Goal: Manage account settings

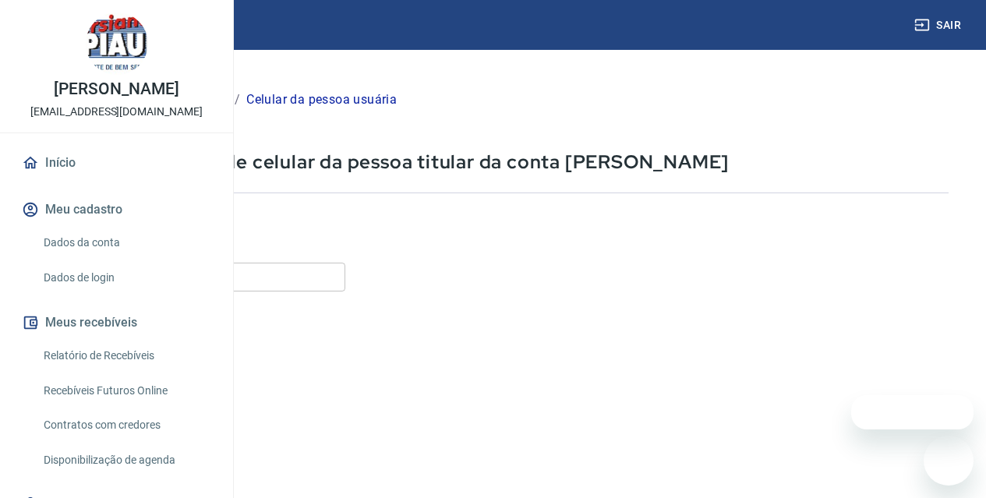
click at [345, 270] on input "Celular" at bounding box center [195, 277] width 302 height 29
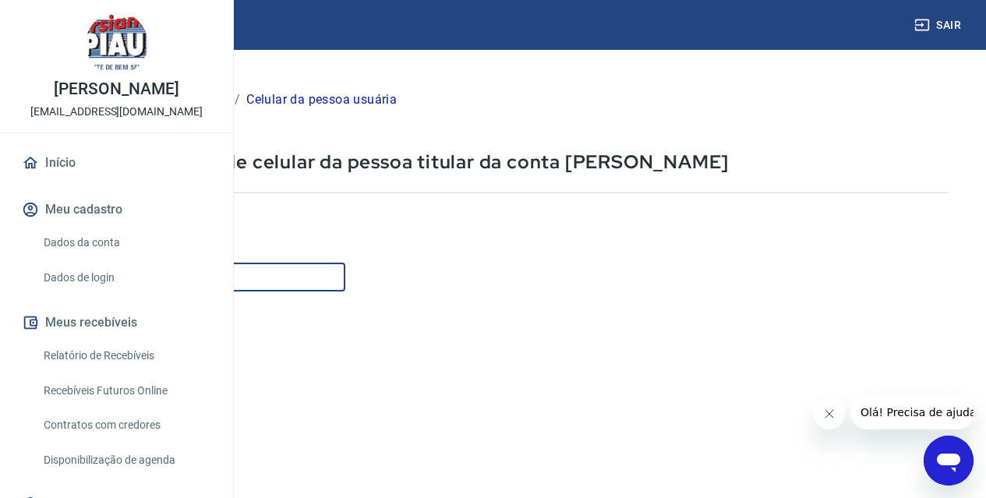
scroll to position [156, 0]
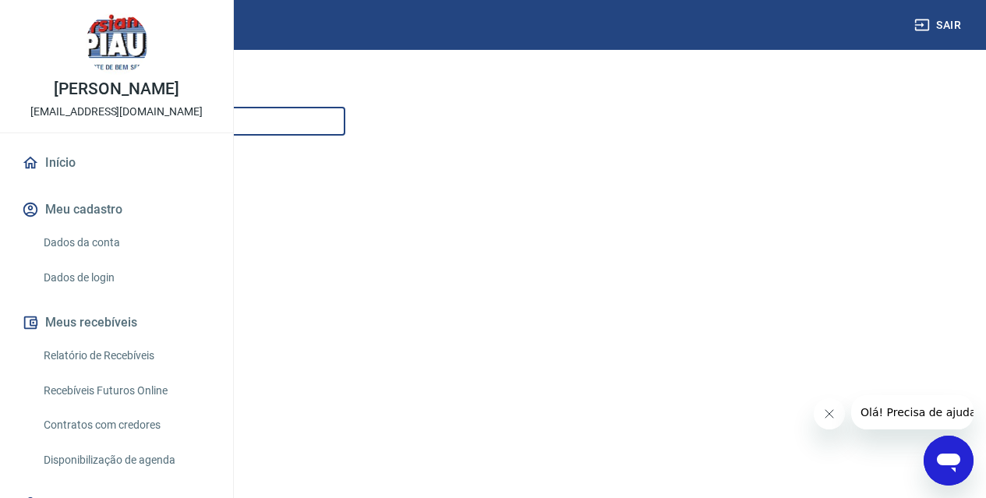
type input "[PHONE_NUMBER]"
click at [130, 473] on button "Continuar" at bounding box center [87, 479] width 87 height 32
click at [130, 397] on button "Continuar" at bounding box center [87, 401] width 87 height 32
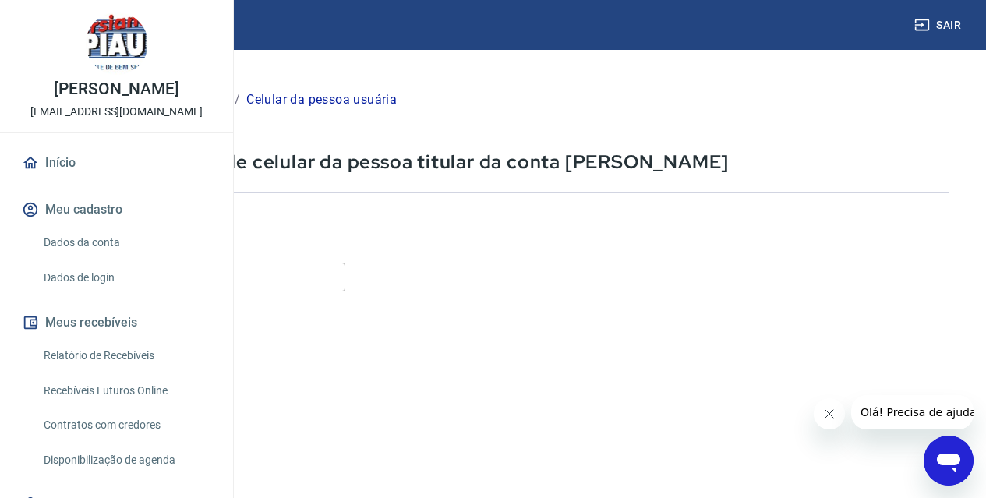
scroll to position [121, 0]
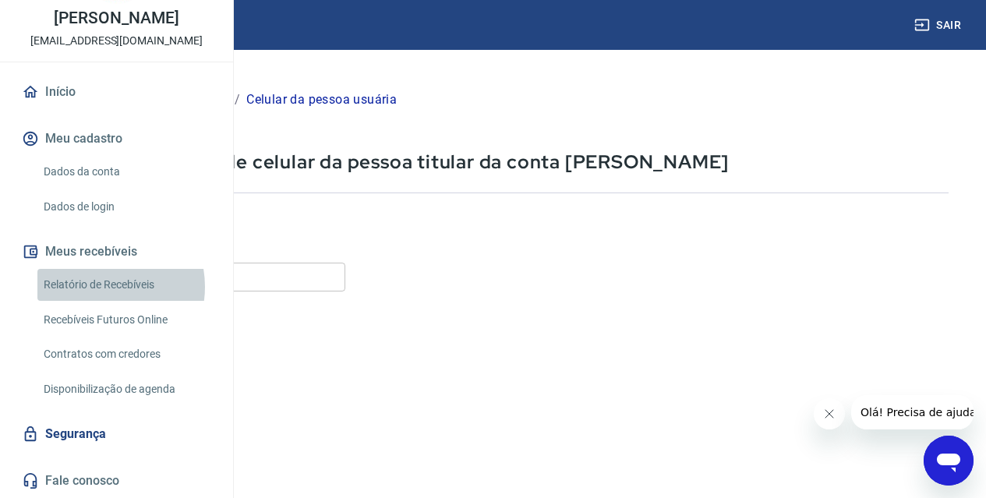
click at [99, 287] on link "Relatório de Recebíveis" at bounding box center [125, 285] width 177 height 32
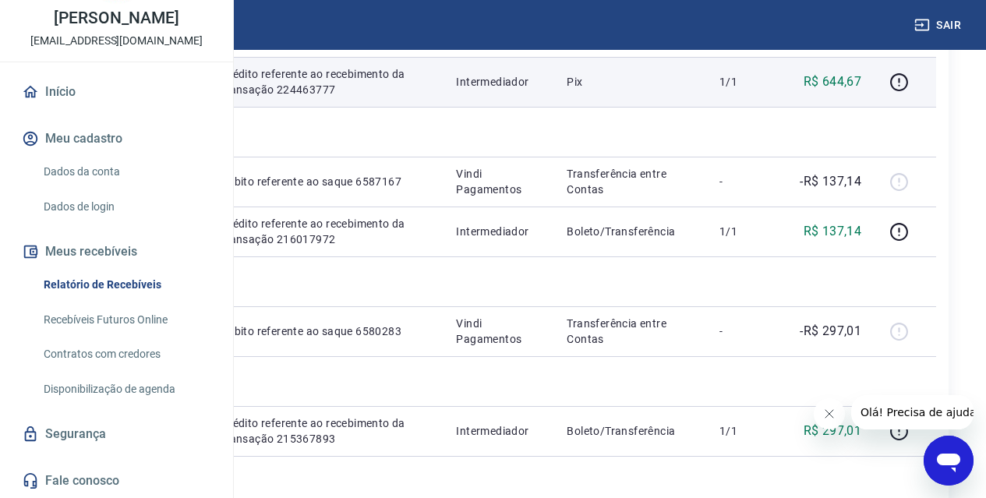
scroll to position [78, 0]
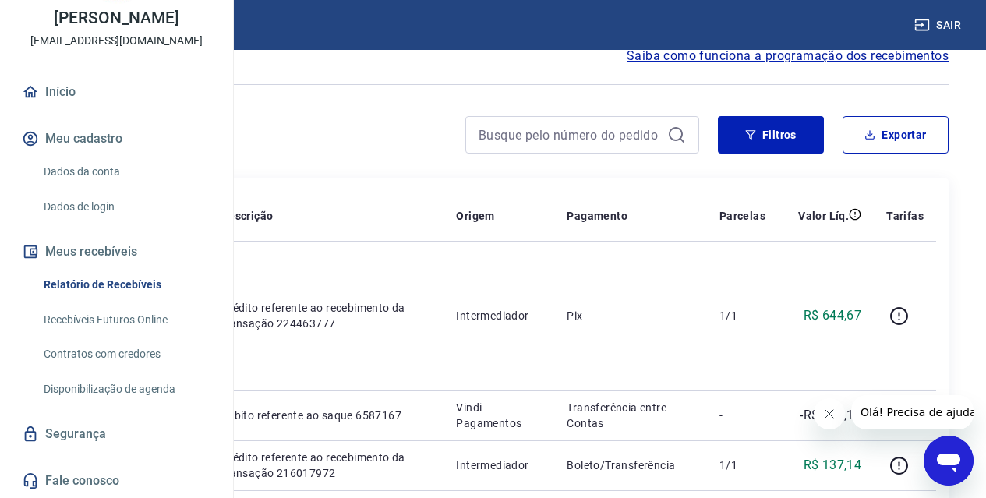
click at [939, 24] on button "Sair" at bounding box center [939, 25] width 56 height 29
